Goal: Check status: Check status

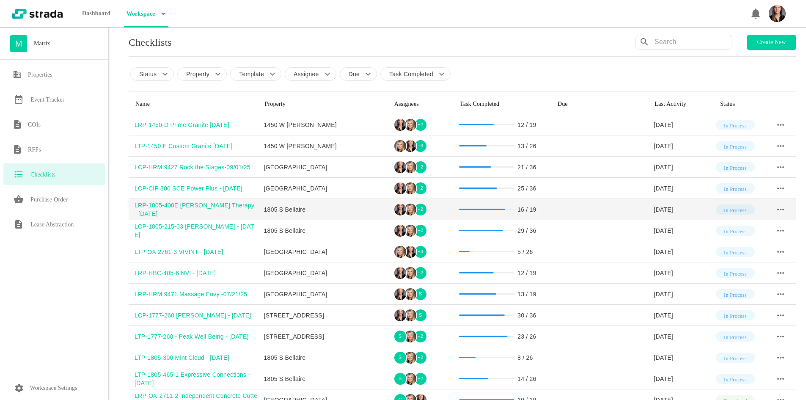
click at [196, 208] on div "LRP-1805-400E [PERSON_NAME] Therapy - [DATE]" at bounding box center [197, 209] width 124 height 17
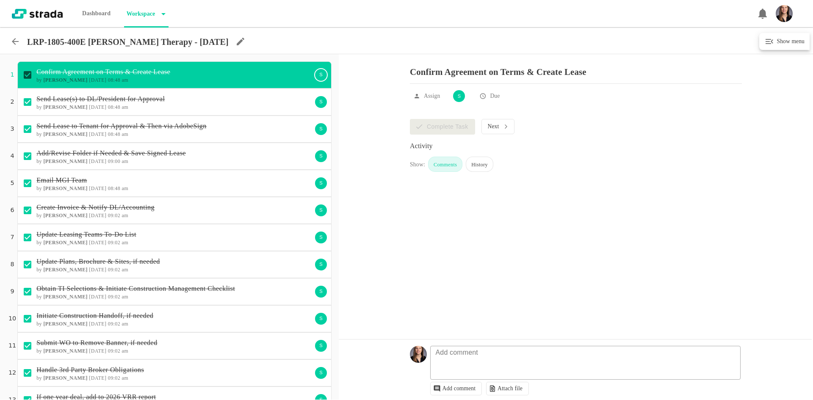
click at [237, 40] on icon at bounding box center [241, 42] width 8 height 8
click at [99, 40] on input "LRP-1805-400E [PERSON_NAME] Therapy - [DATE]" at bounding box center [82, 40] width 105 height 13
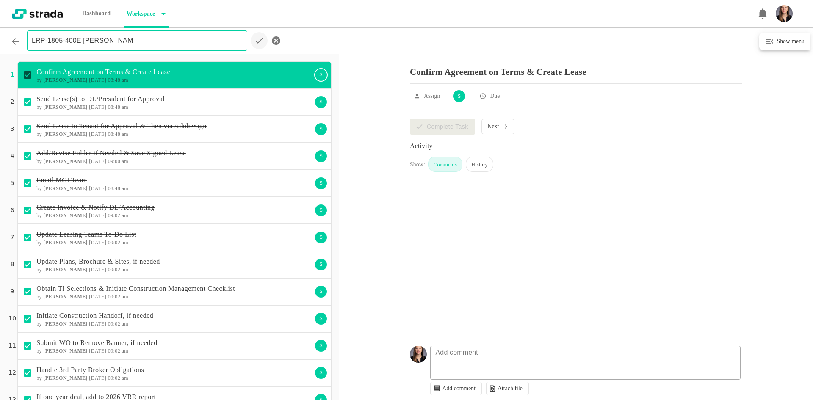
type input "LRP-1805-400E [PERSON_NAME] Therapy - [DATE]"
click at [257, 43] on circle "Save" at bounding box center [259, 40] width 17 height 17
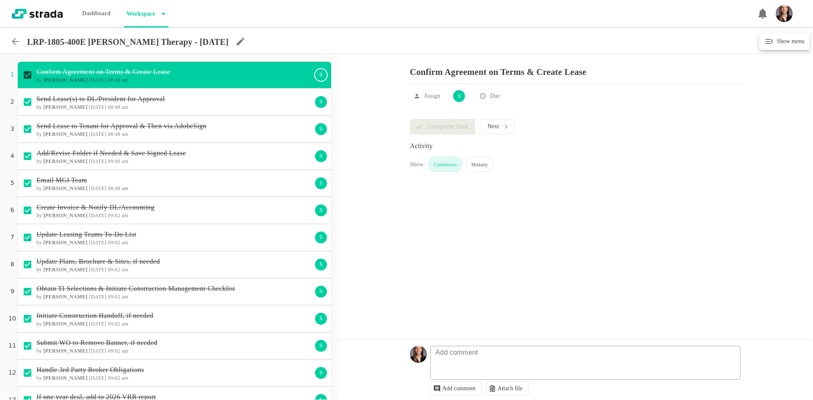
click at [15, 43] on icon at bounding box center [15, 41] width 10 height 10
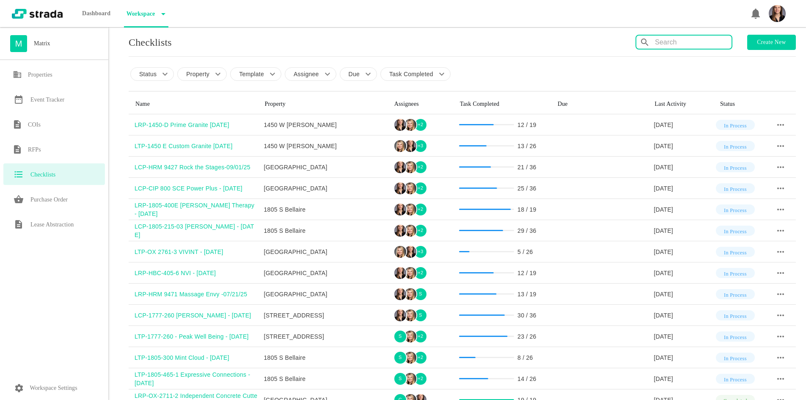
click at [667, 44] on input "text" at bounding box center [693, 43] width 77 height 14
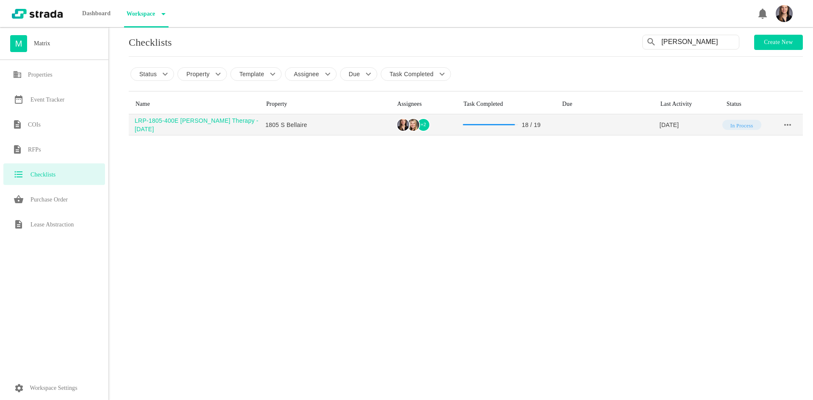
type input "[PERSON_NAME]"
click at [223, 121] on div "LRP-1805-400E [PERSON_NAME] Therapy - [DATE]" at bounding box center [197, 124] width 125 height 17
